Goal: Task Accomplishment & Management: Manage account settings

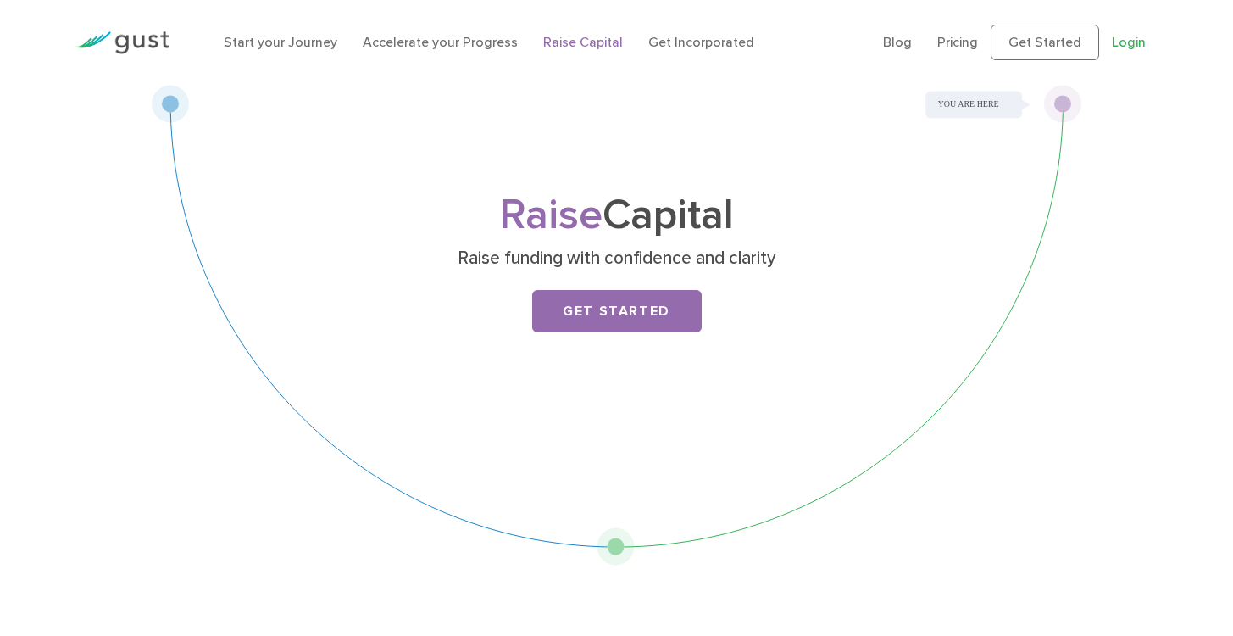
click at [1123, 46] on link "Login" at bounding box center [1129, 42] width 34 height 16
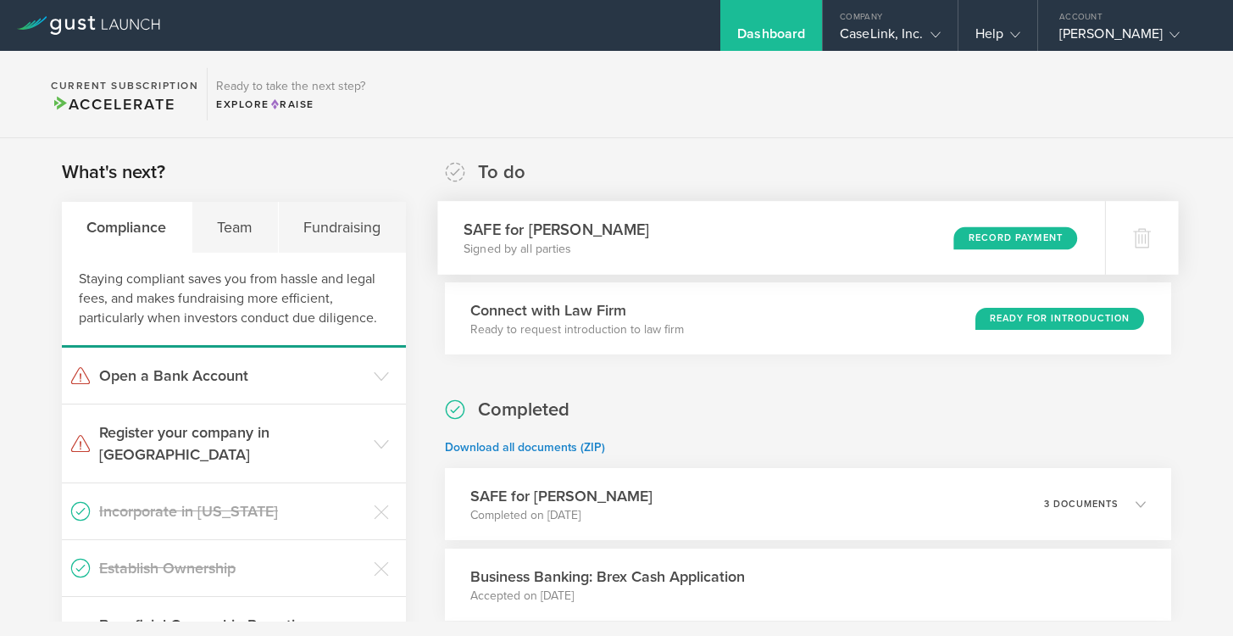
click at [1022, 245] on div "Record Payment" at bounding box center [1016, 237] width 124 height 23
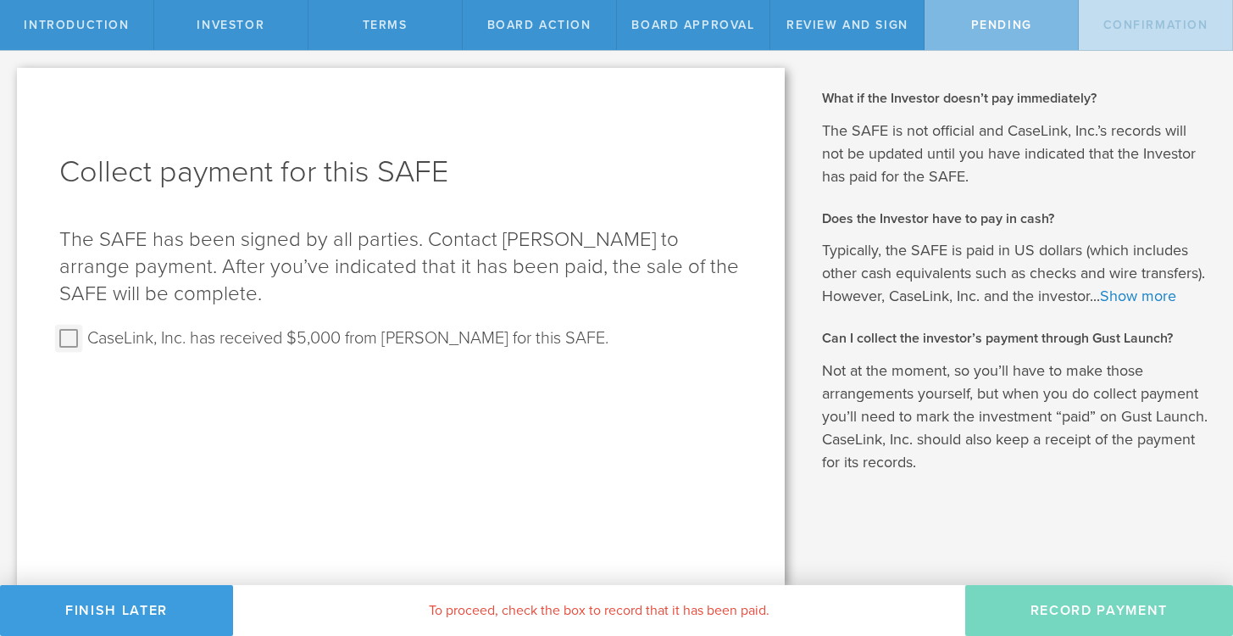
click at [71, 336] on input "CaseLink, Inc. has received $5,000 from Tanner Riche for this SAFE." at bounding box center [68, 338] width 27 height 27
checkbox input "true"
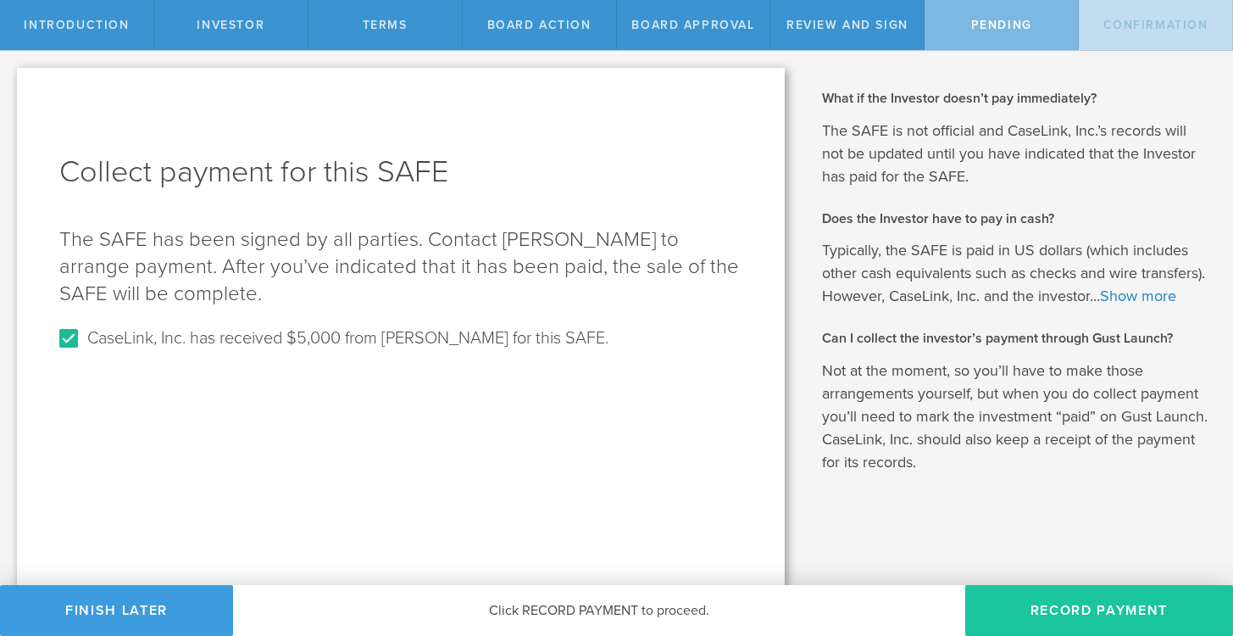
click at [1082, 598] on button "Record Payment" at bounding box center [1099, 610] width 268 height 51
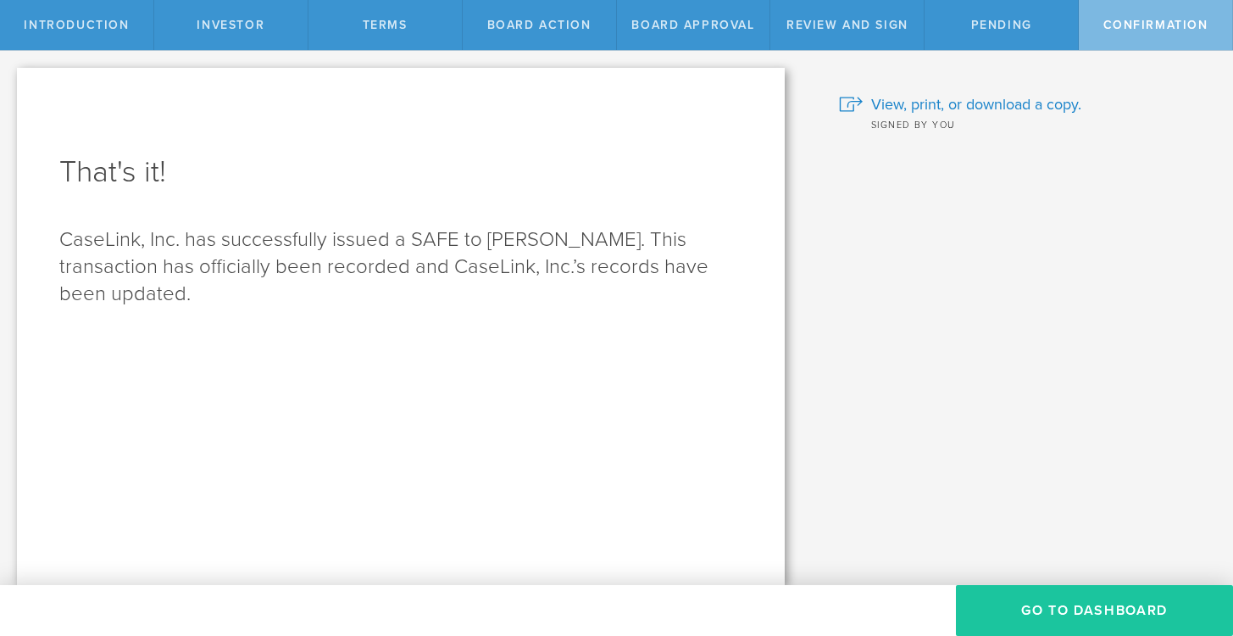
click at [1073, 623] on button "Go To Dashboard" at bounding box center [1094, 610] width 277 height 51
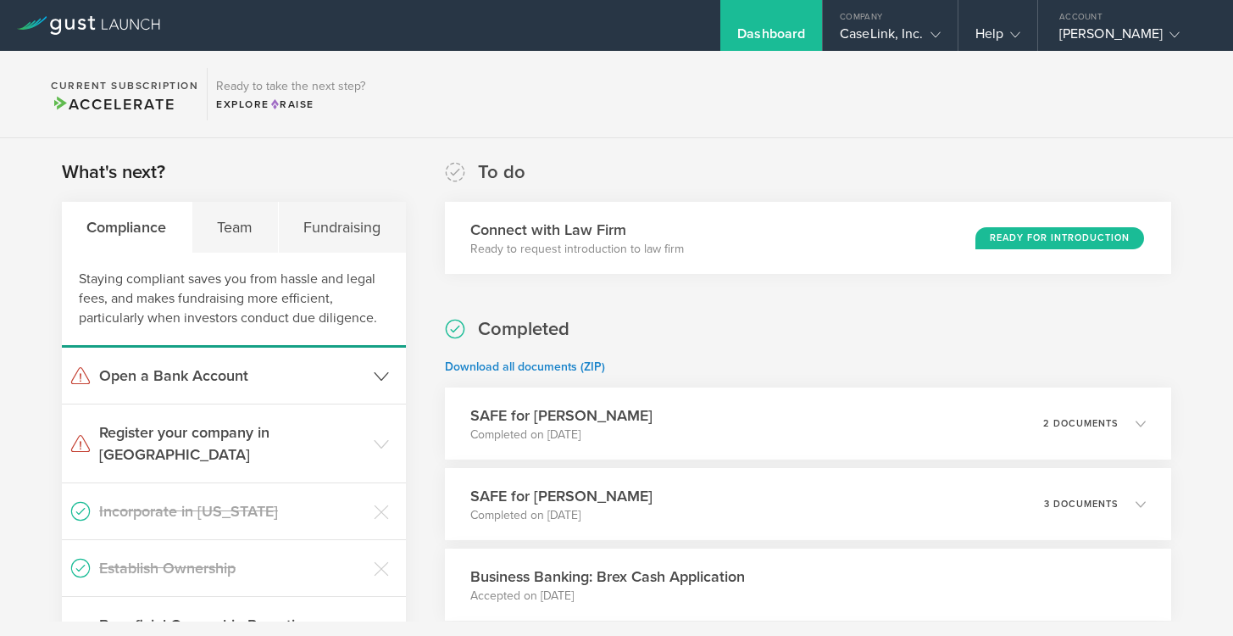
click at [374, 371] on icon at bounding box center [381, 376] width 15 height 15
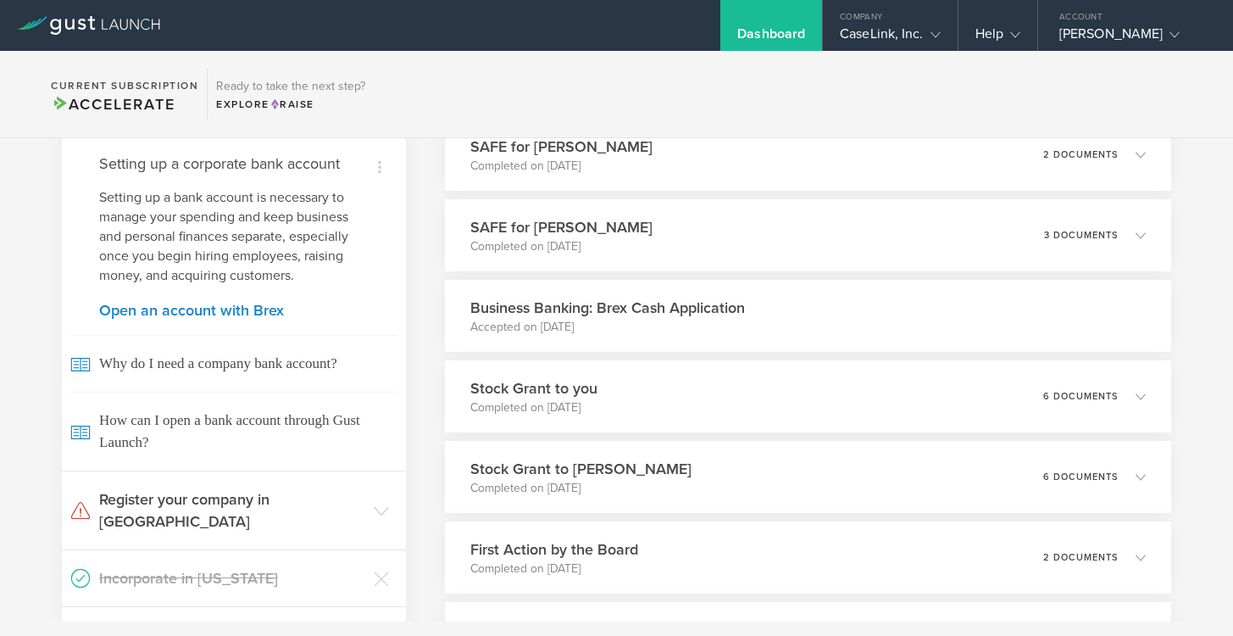
scroll to position [367, 0]
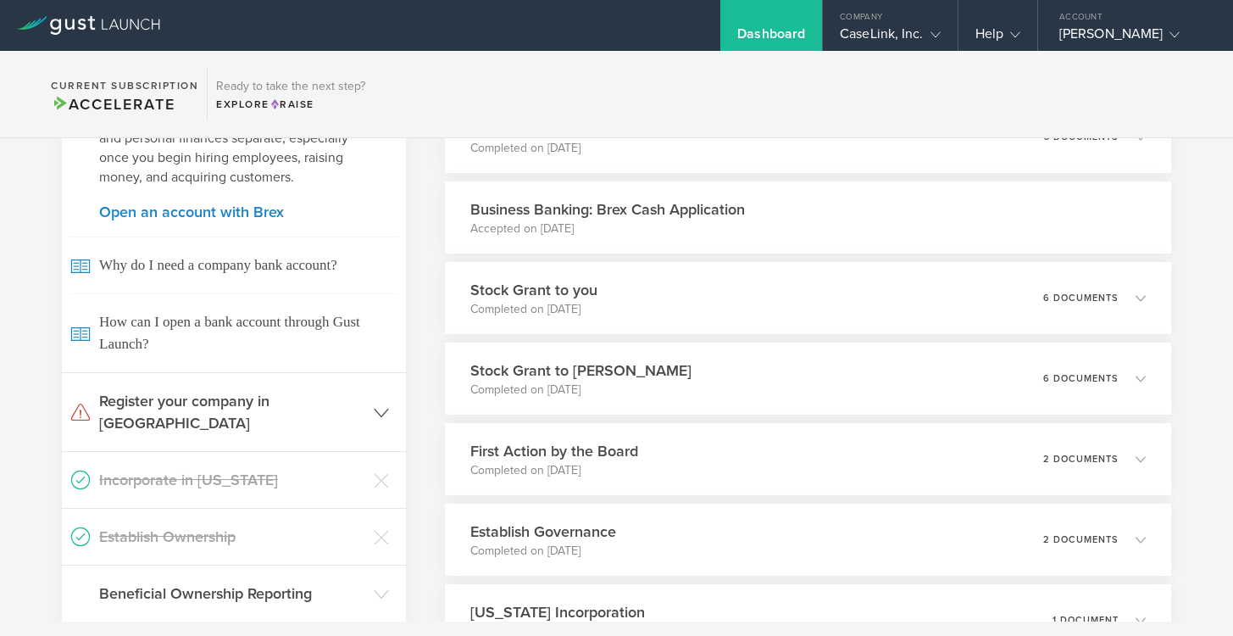
click at [381, 409] on header "Register your company in VA" at bounding box center [234, 412] width 344 height 78
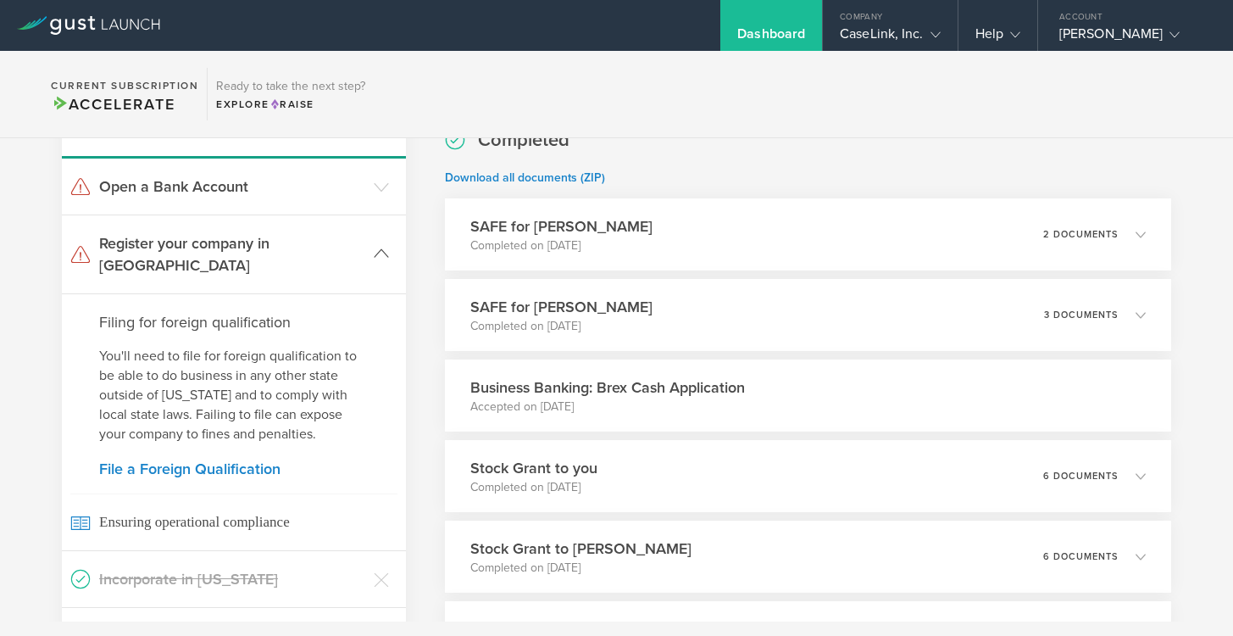
scroll to position [115, 0]
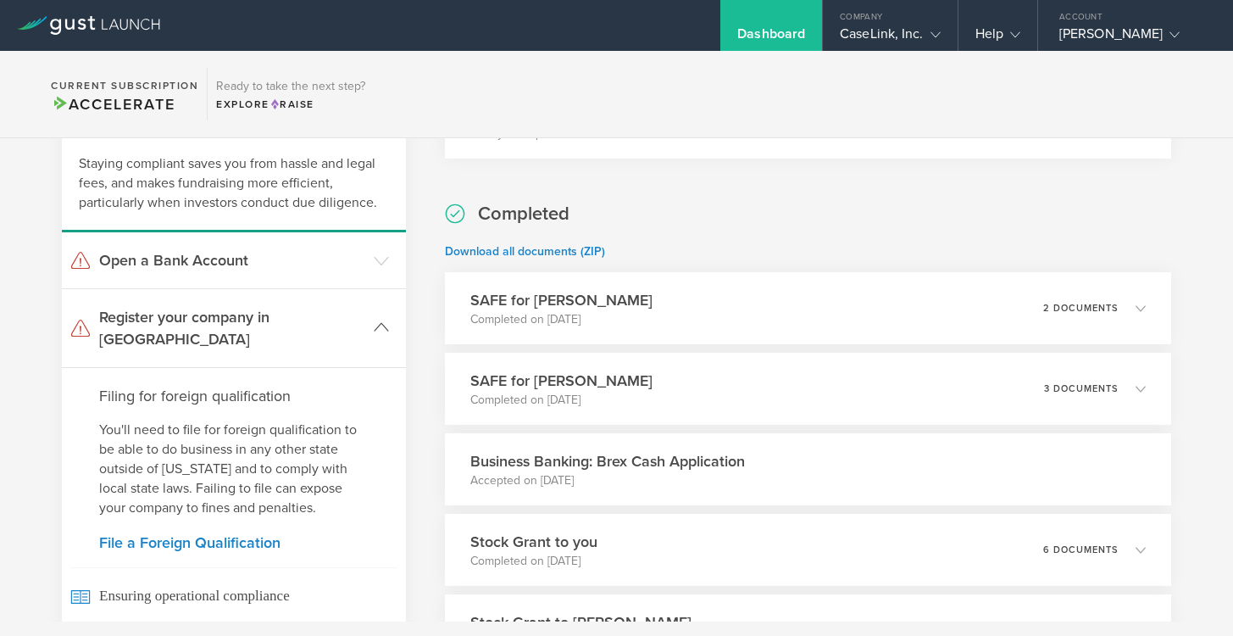
click at [382, 320] on icon at bounding box center [381, 327] width 15 height 15
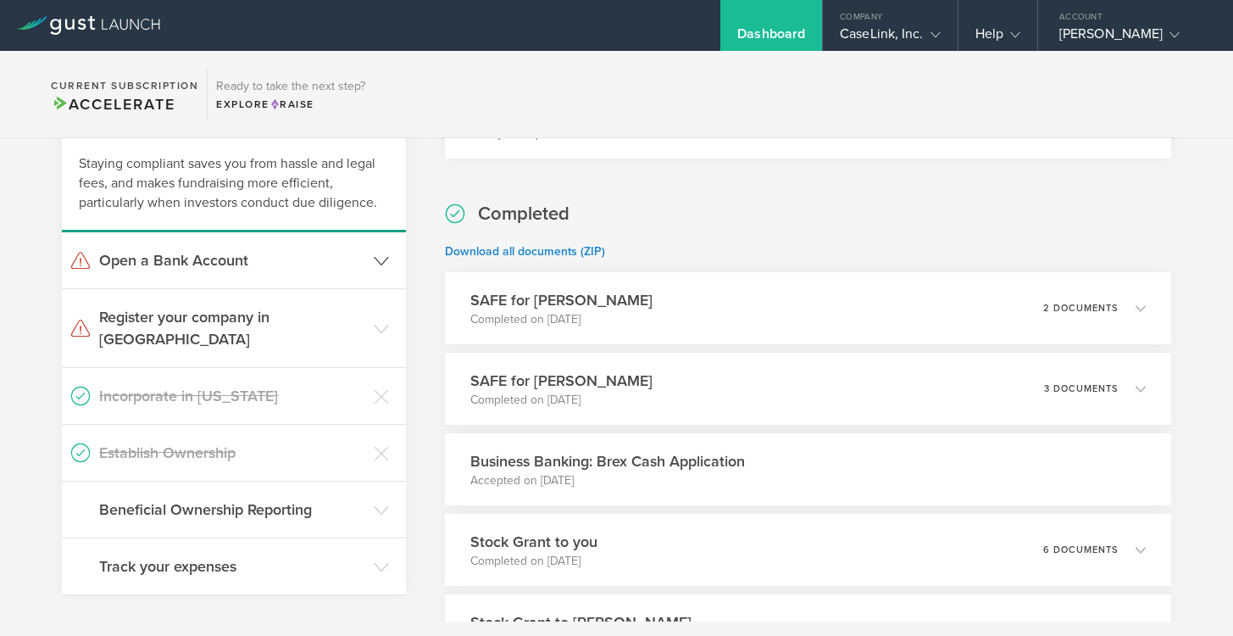
click at [374, 258] on icon at bounding box center [381, 260] width 15 height 15
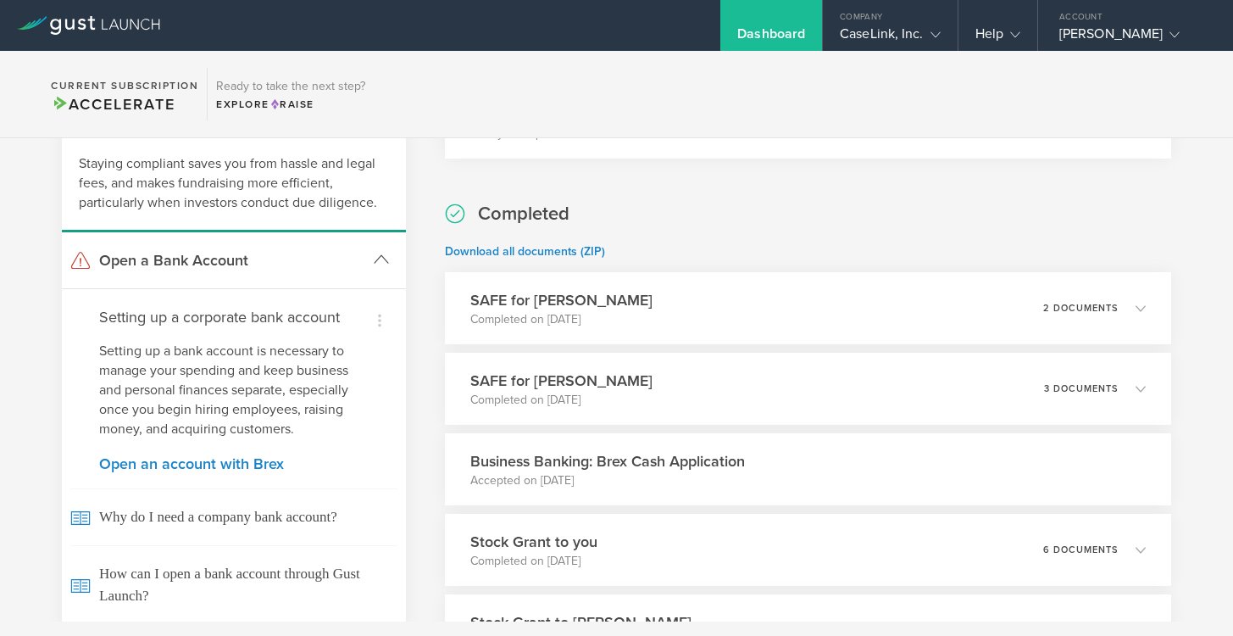
click at [374, 258] on icon at bounding box center [381, 259] width 15 height 15
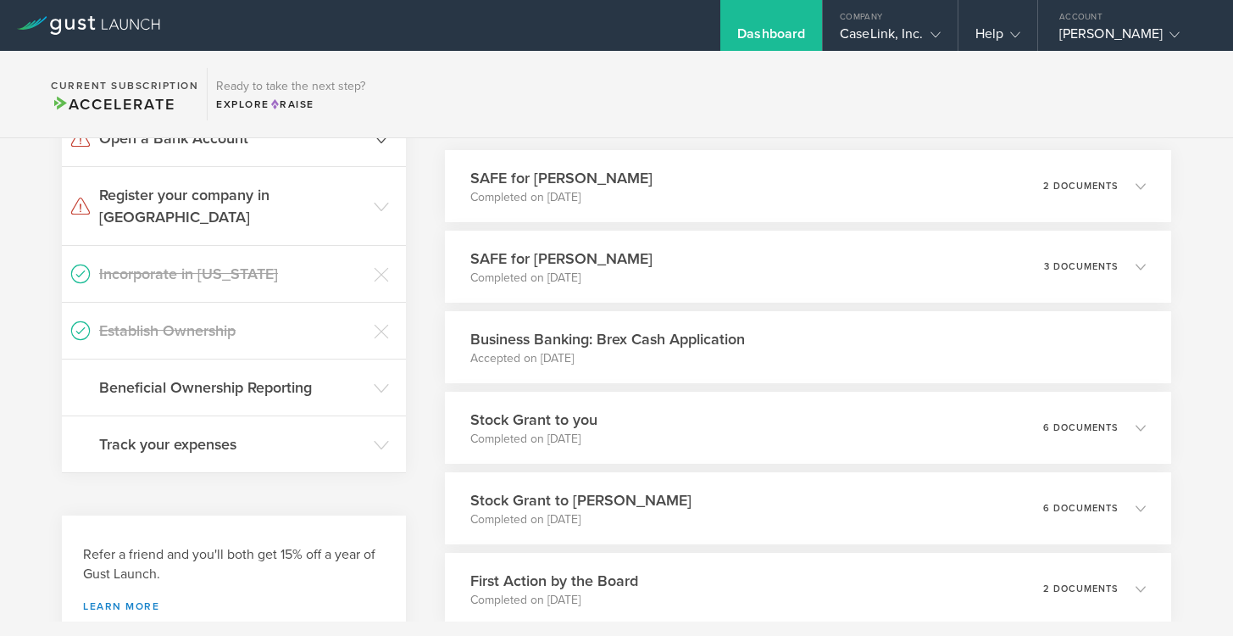
scroll to position [227, 0]
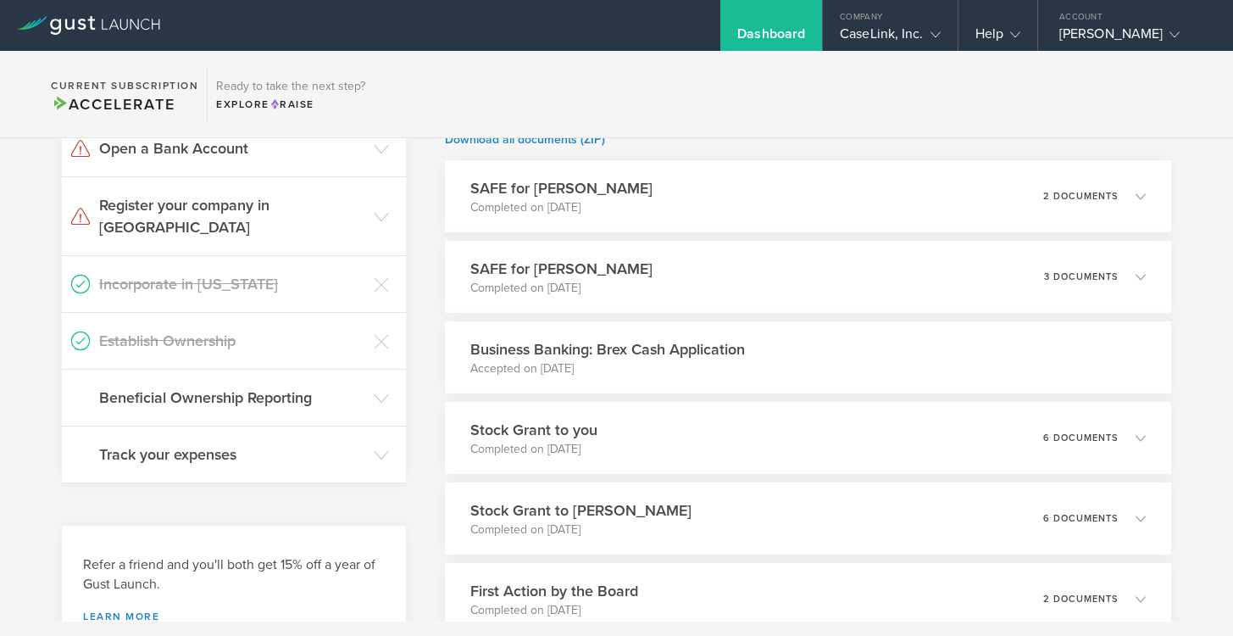
click at [420, 313] on div "What's next? Compliance Team Fundraising Staying compliant saves you from hassl…" at bounding box center [616, 406] width 1233 height 991
click at [649, 352] on h3 "Business Banking: Brex Cash Application" at bounding box center [607, 349] width 275 height 22
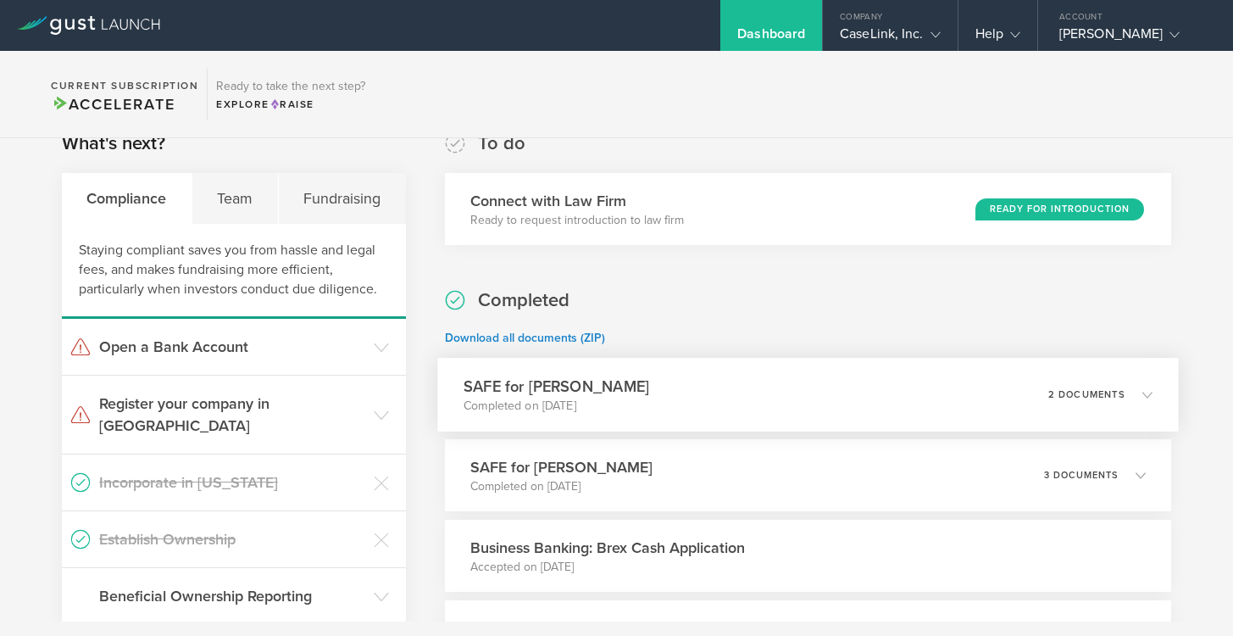
scroll to position [0, 0]
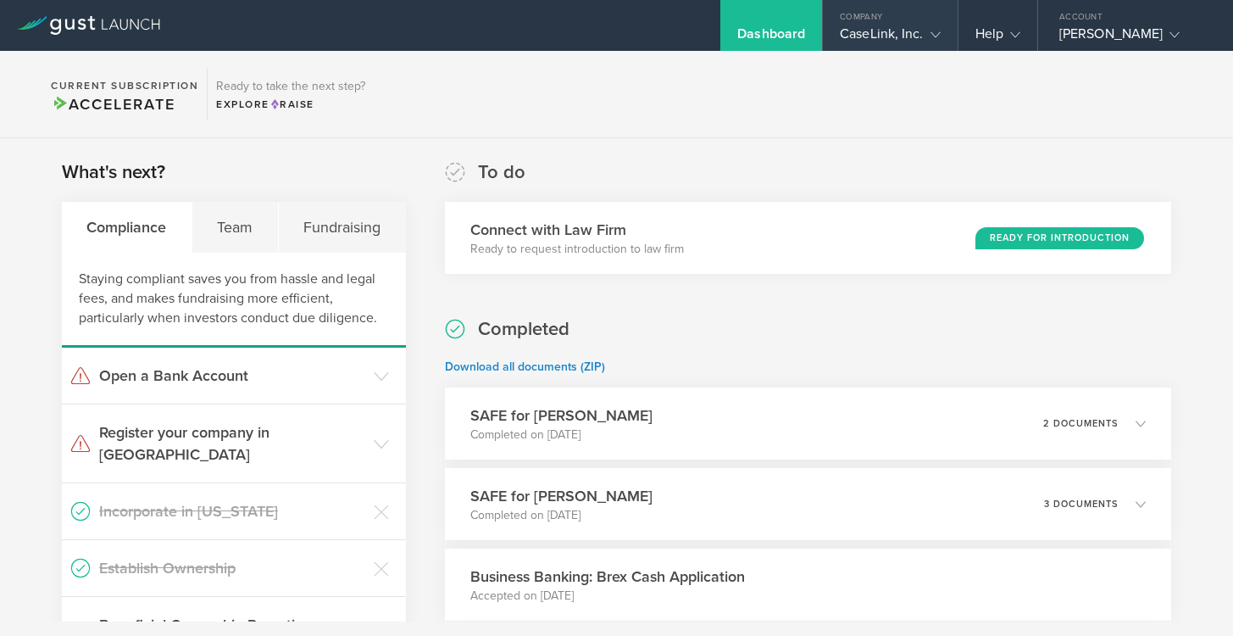
click at [894, 24] on div "Company" at bounding box center [890, 12] width 134 height 25
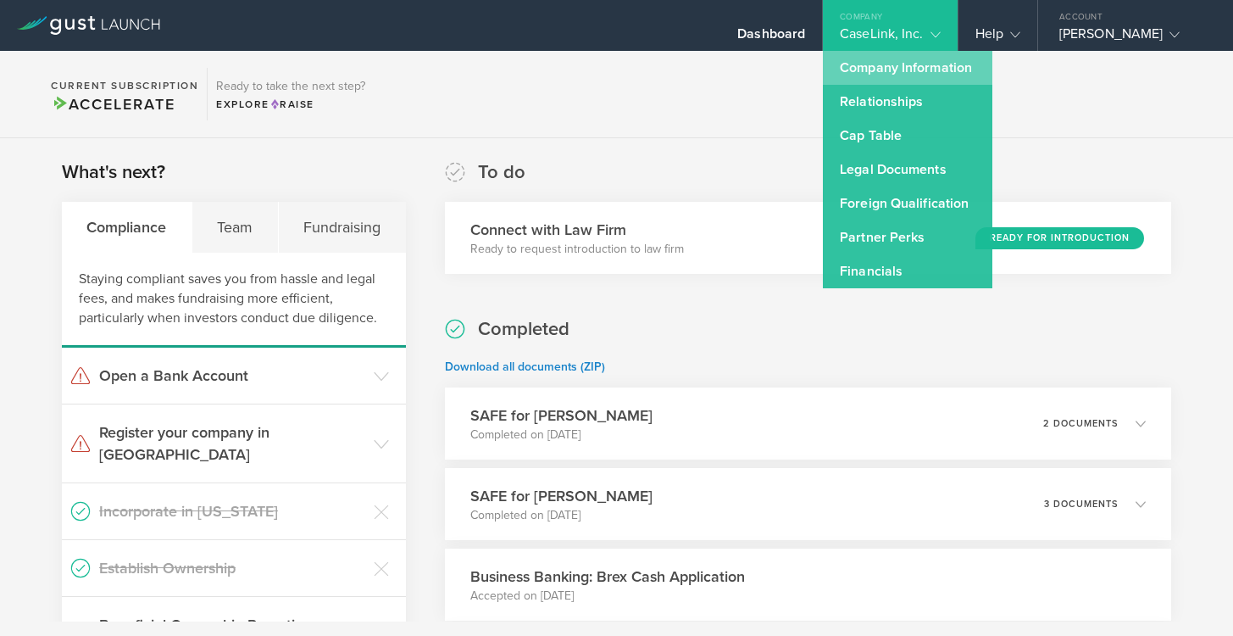
click at [905, 74] on link "Company Information" at bounding box center [908, 68] width 170 height 34
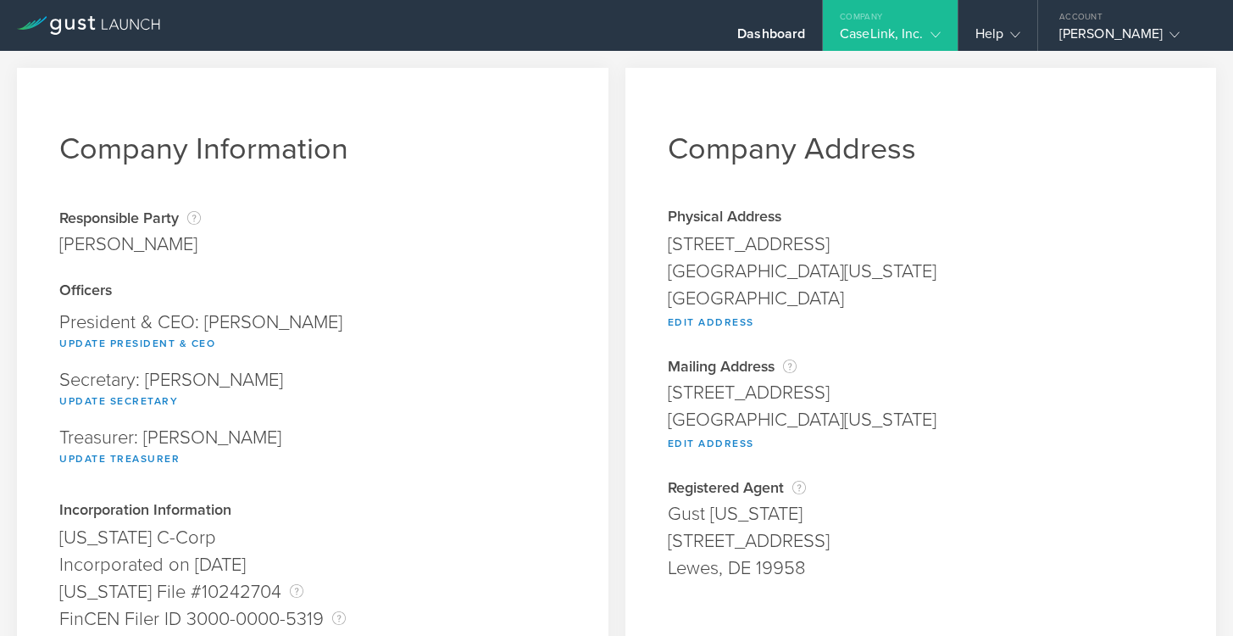
click at [911, 38] on div "CaseLink, Inc." at bounding box center [890, 37] width 100 height 25
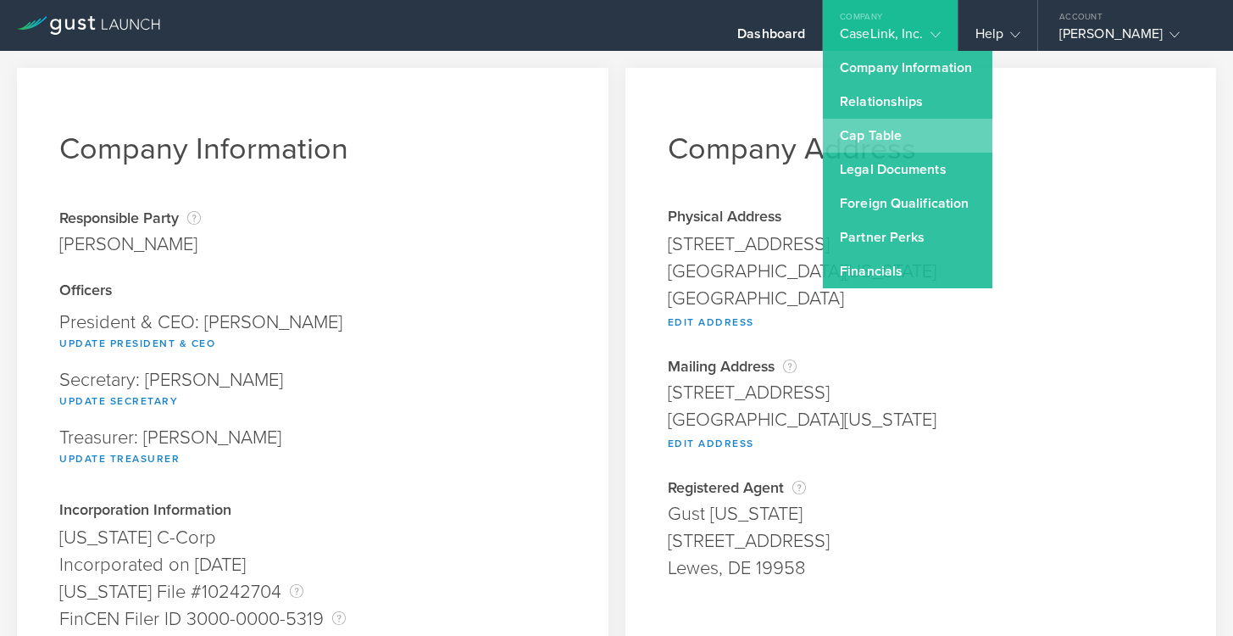
click at [886, 144] on link "Cap Table" at bounding box center [908, 136] width 170 height 34
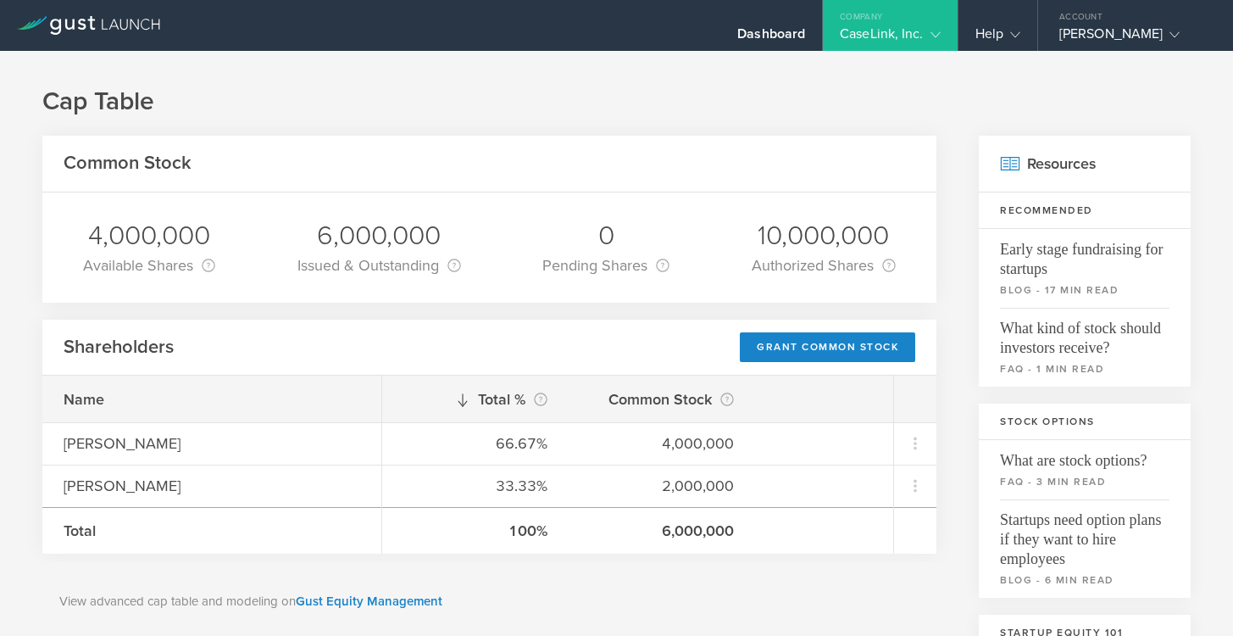
click at [909, 42] on div "CaseLink, Inc." at bounding box center [890, 37] width 100 height 25
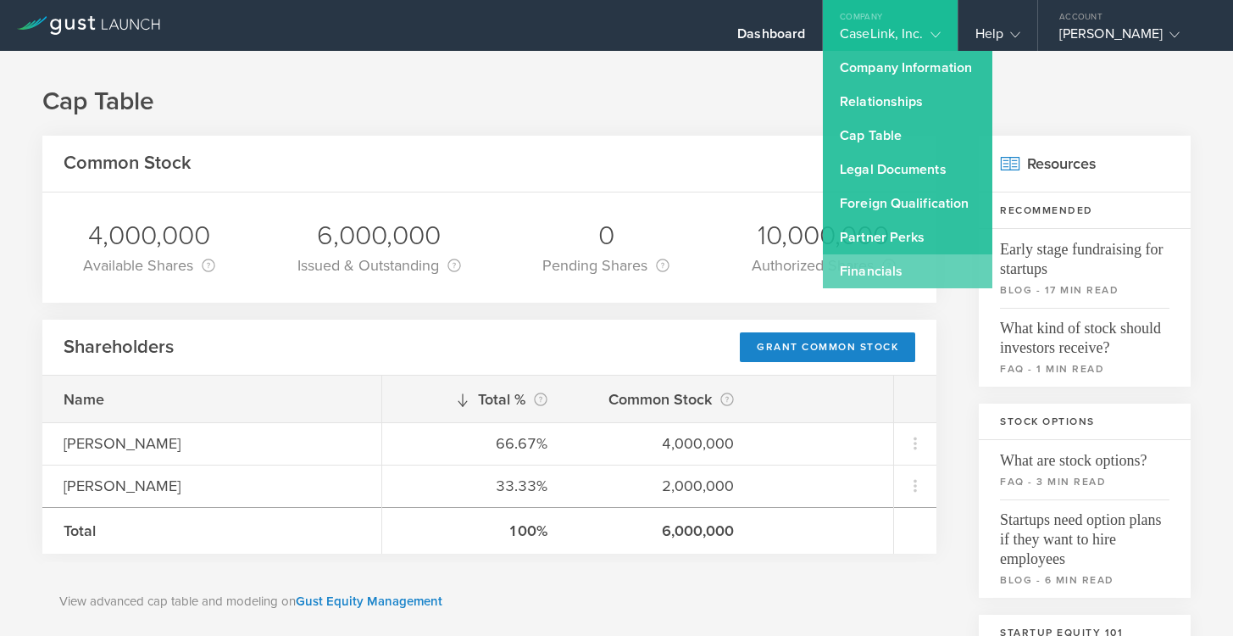
click at [873, 257] on link "Financials" at bounding box center [908, 271] width 170 height 34
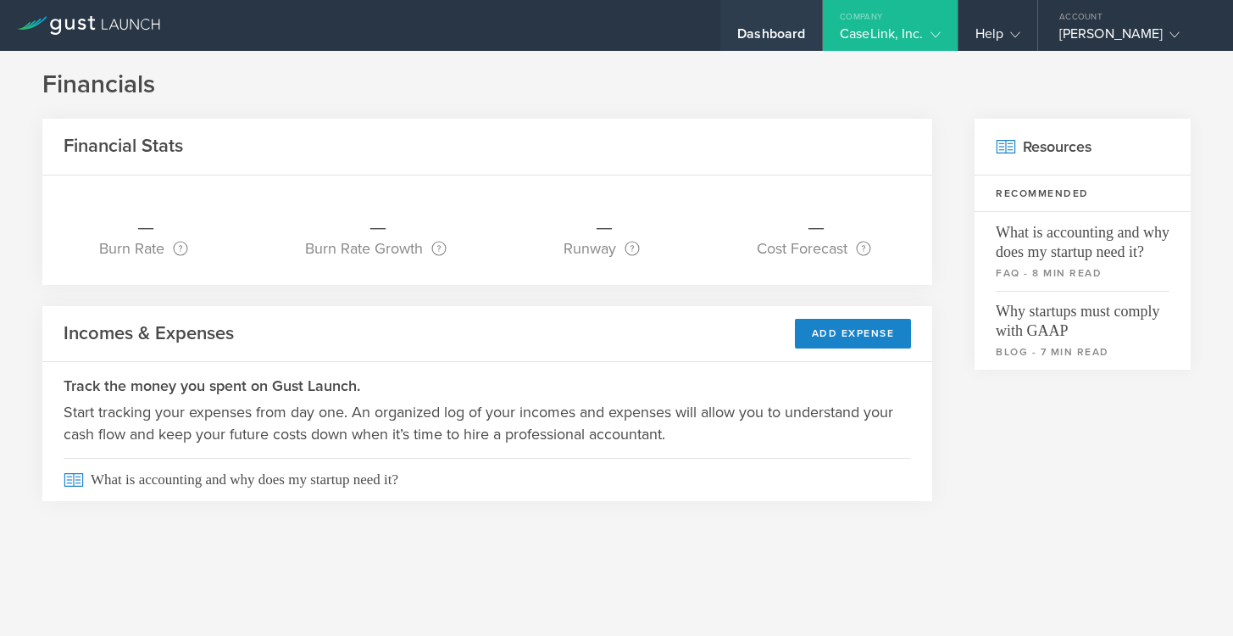
click at [767, 40] on div "Dashboard" at bounding box center [771, 37] width 68 height 25
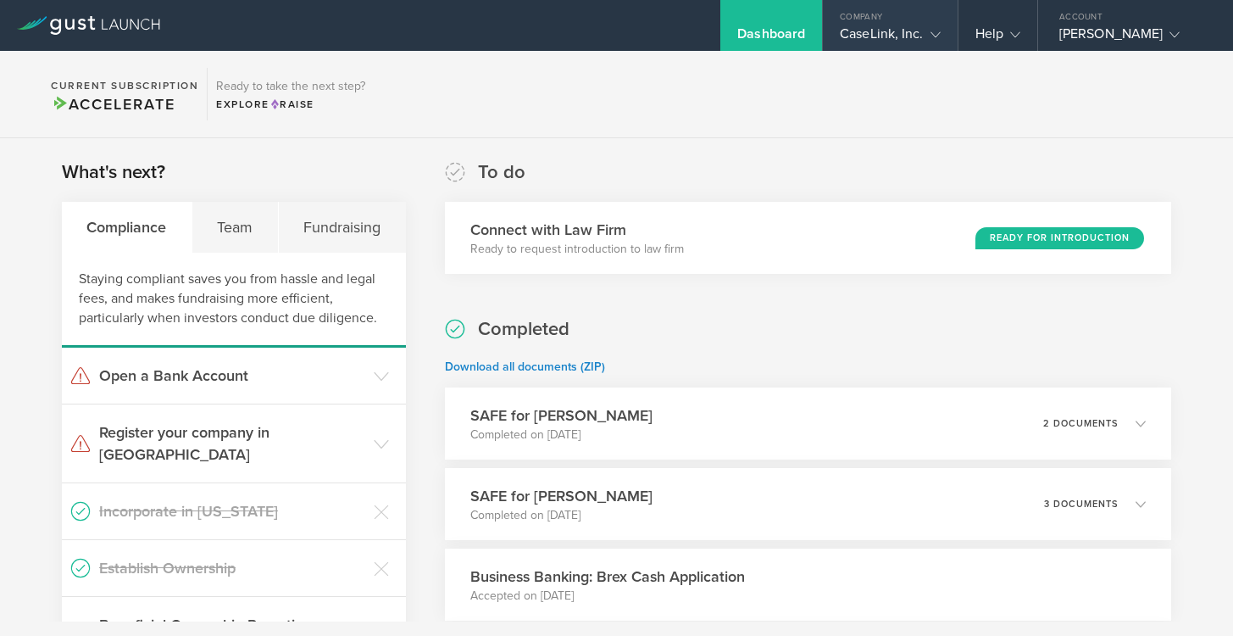
click at [940, 32] on div "CaseLink, Inc." at bounding box center [890, 37] width 134 height 25
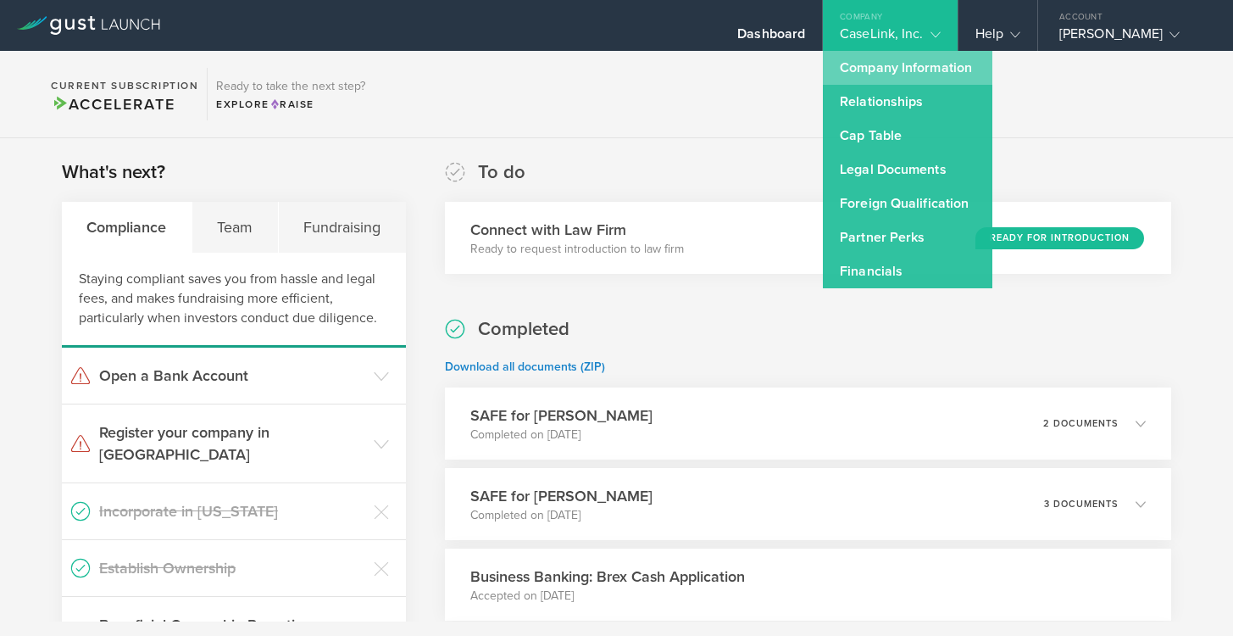
click at [917, 84] on link "Company Information" at bounding box center [908, 68] width 170 height 34
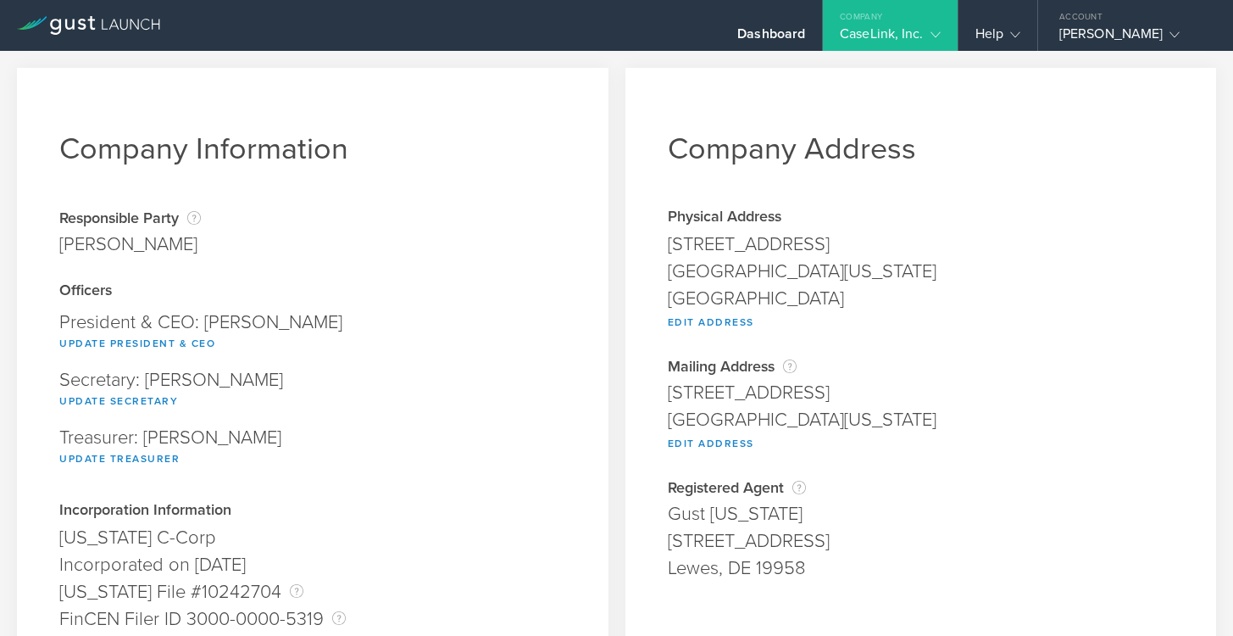
click at [932, 28] on gust-icon at bounding box center [932, 33] width 17 height 17
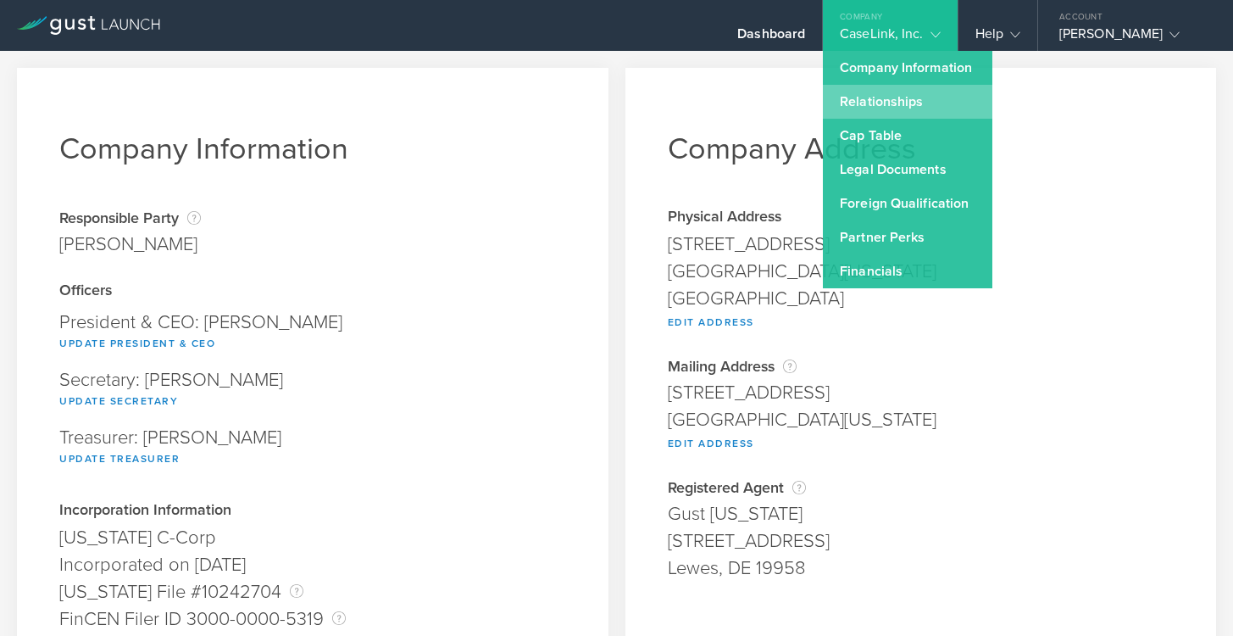
click at [904, 97] on link "Relationships" at bounding box center [908, 102] width 170 height 34
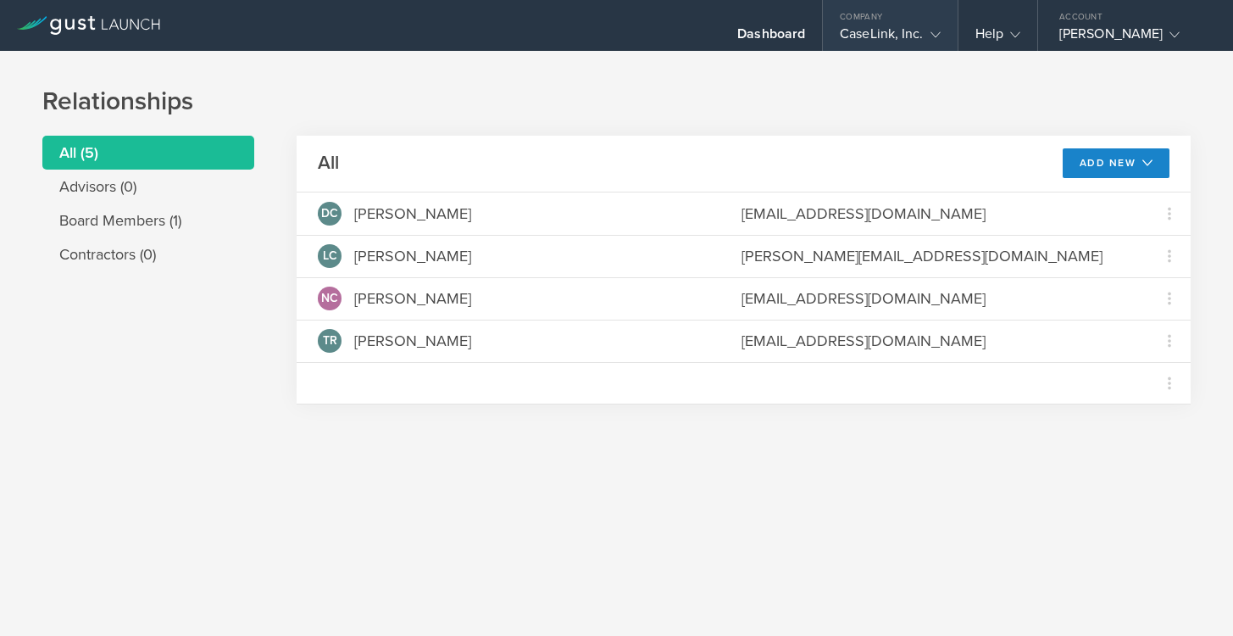
click at [903, 38] on div "CaseLink, Inc." at bounding box center [890, 37] width 100 height 25
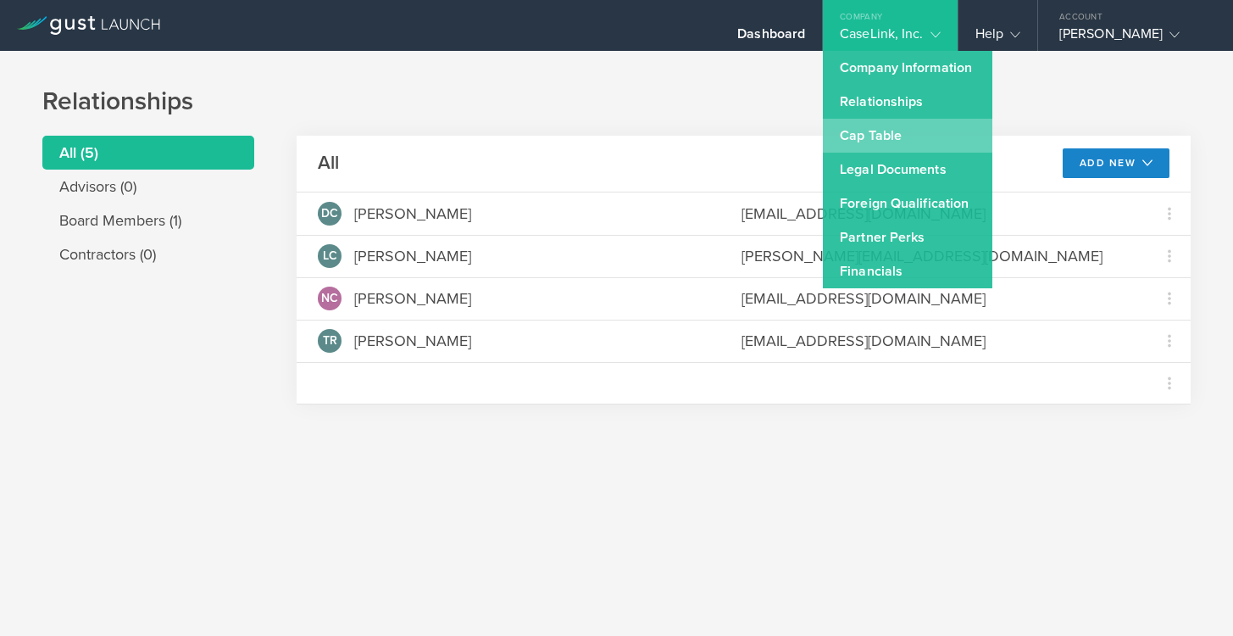
click at [884, 135] on link "Cap Table" at bounding box center [908, 136] width 170 height 34
